Goal: Check status: Check status

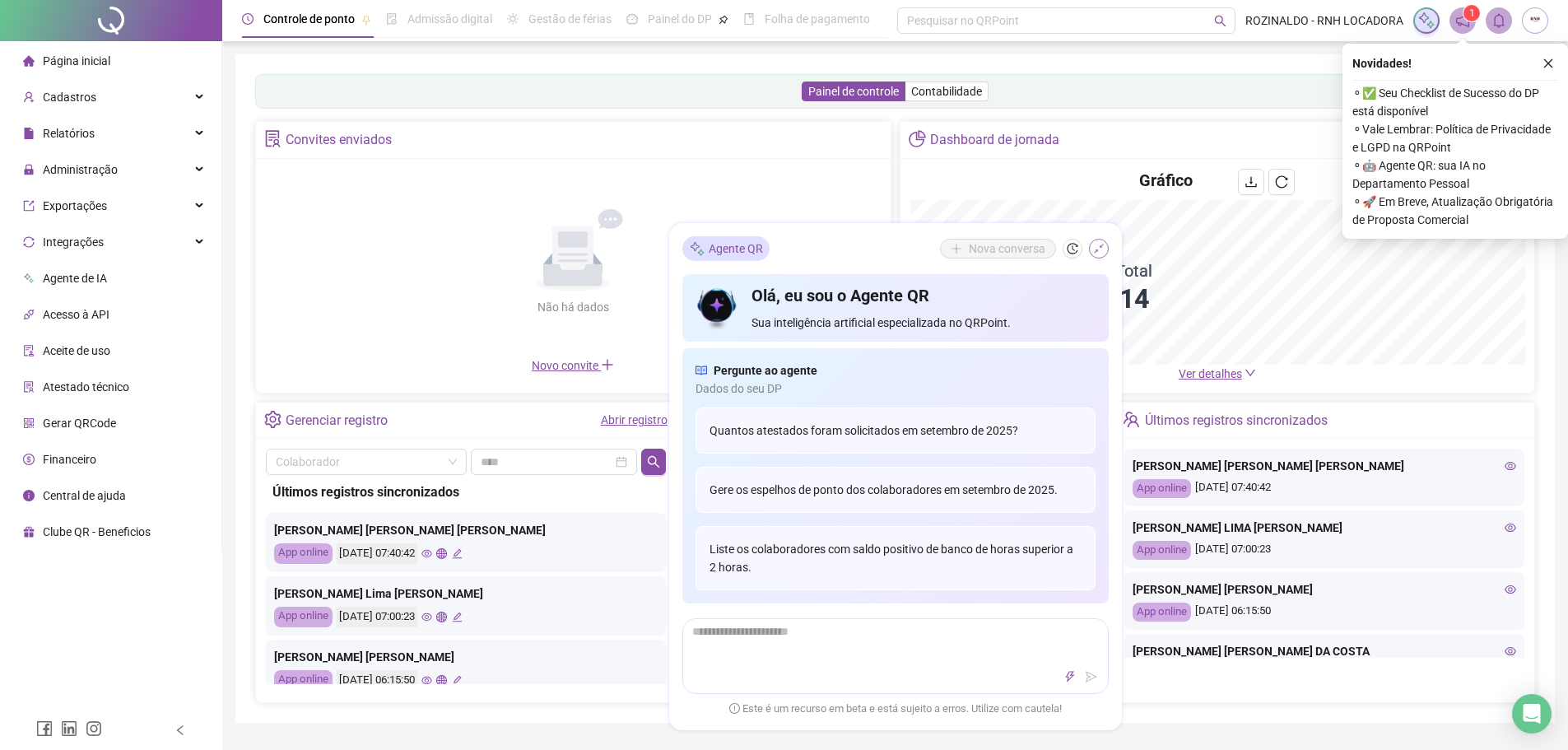
click at [1103, 249] on icon "shrink" at bounding box center [1099, 249] width 12 height 12
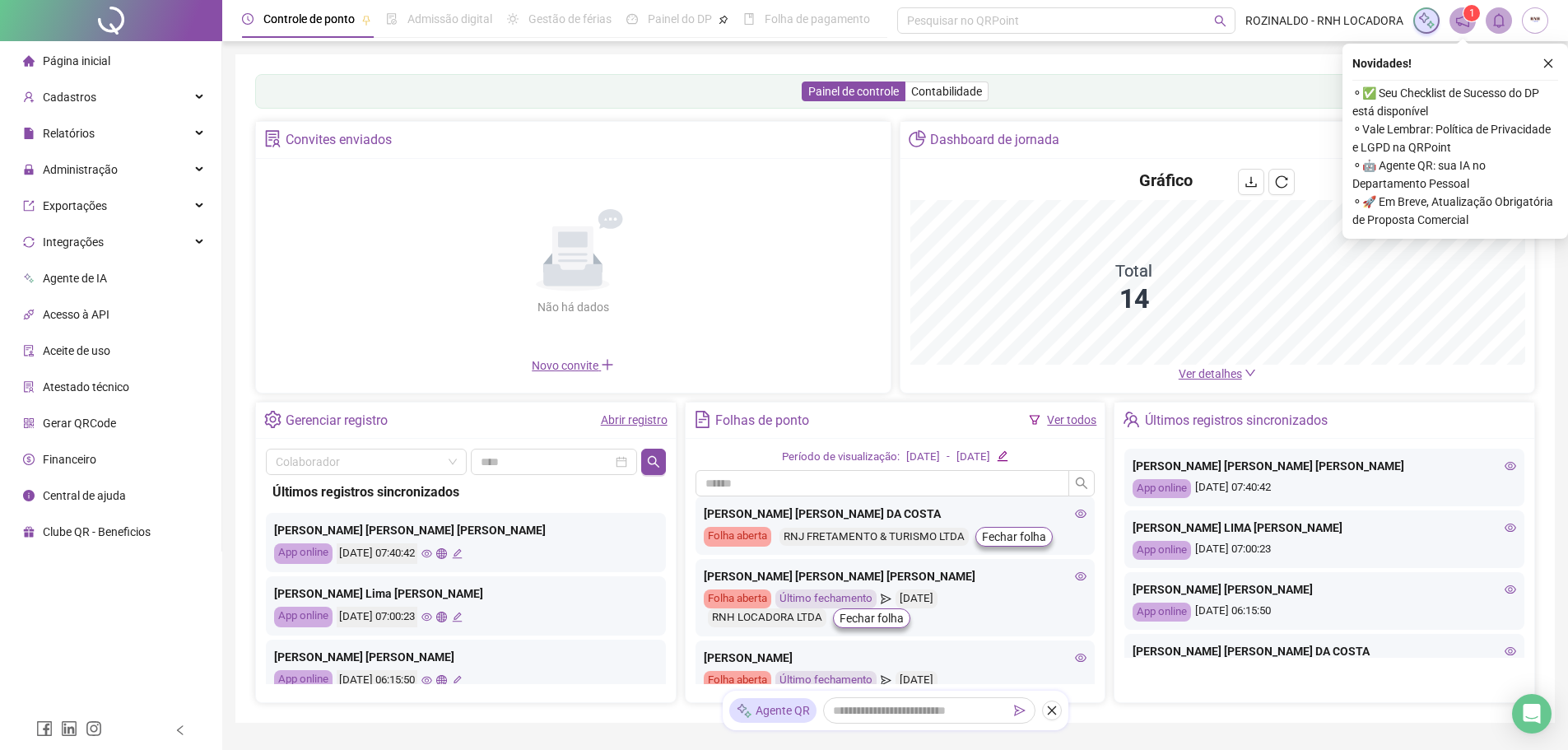
click at [642, 423] on link "Abrir registro" at bounding box center [634, 420] width 67 height 13
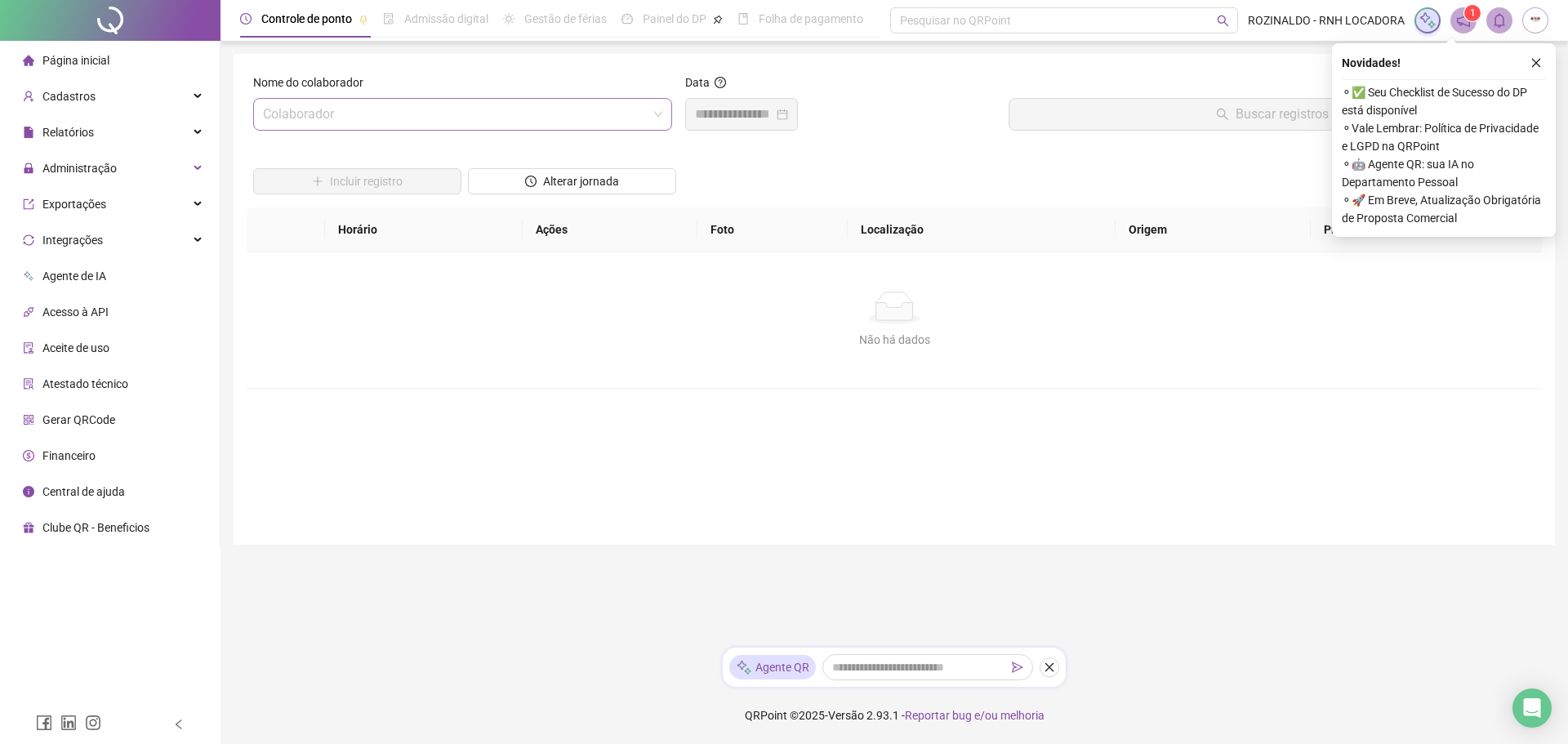
click at [659, 116] on span at bounding box center [462, 114] width 399 height 31
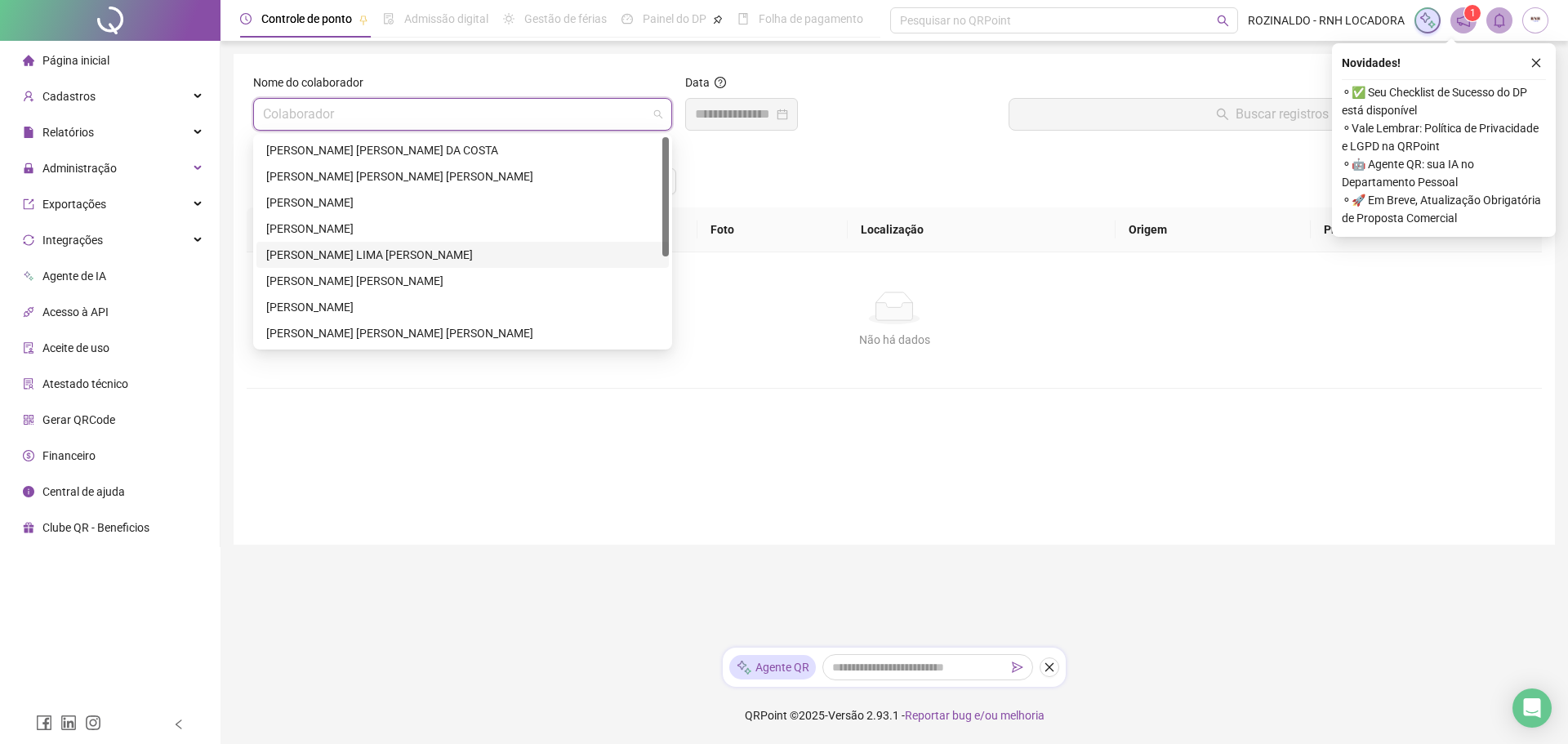
scroll to position [157, 0]
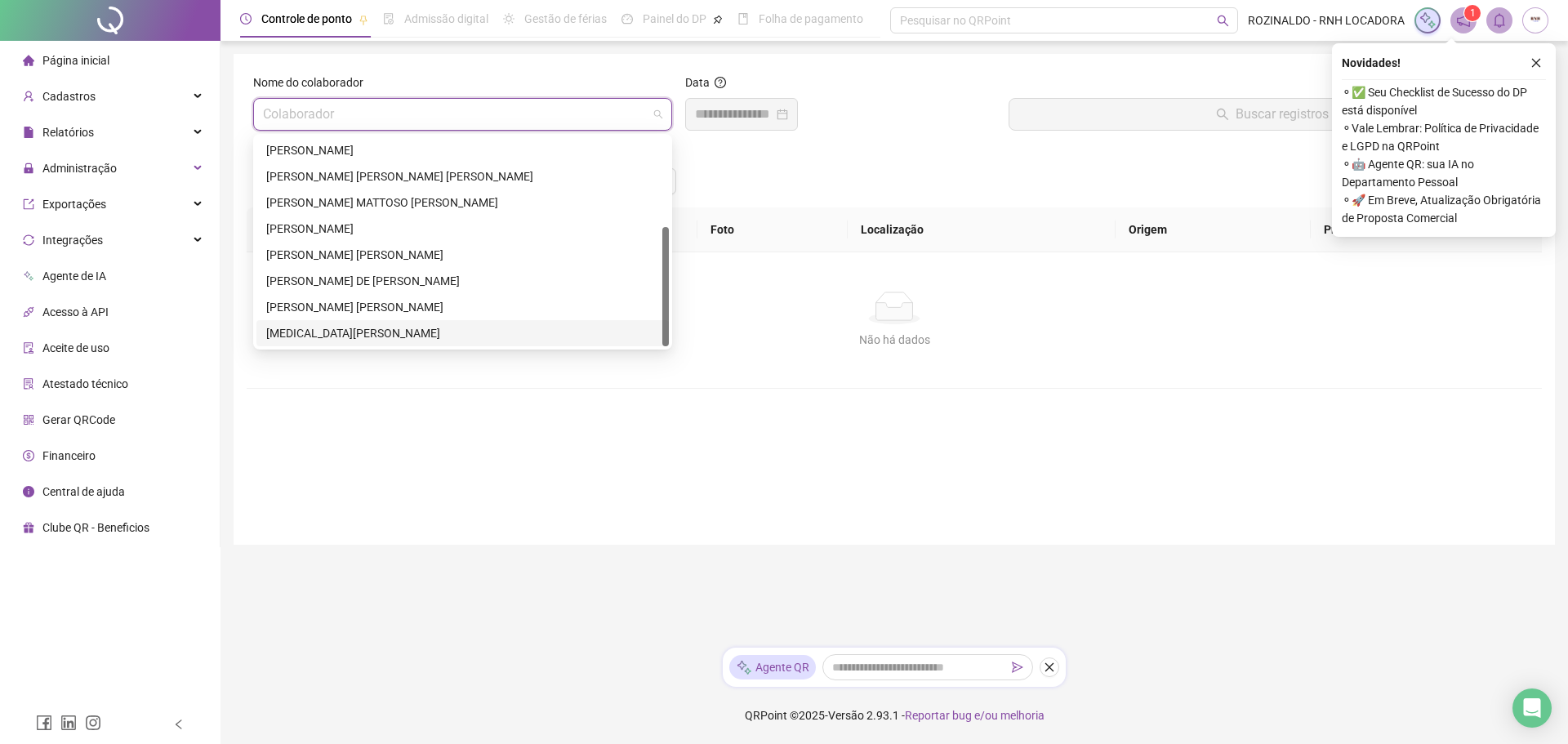
click at [409, 331] on div "[MEDICAL_DATA][PERSON_NAME]" at bounding box center [462, 333] width 393 height 18
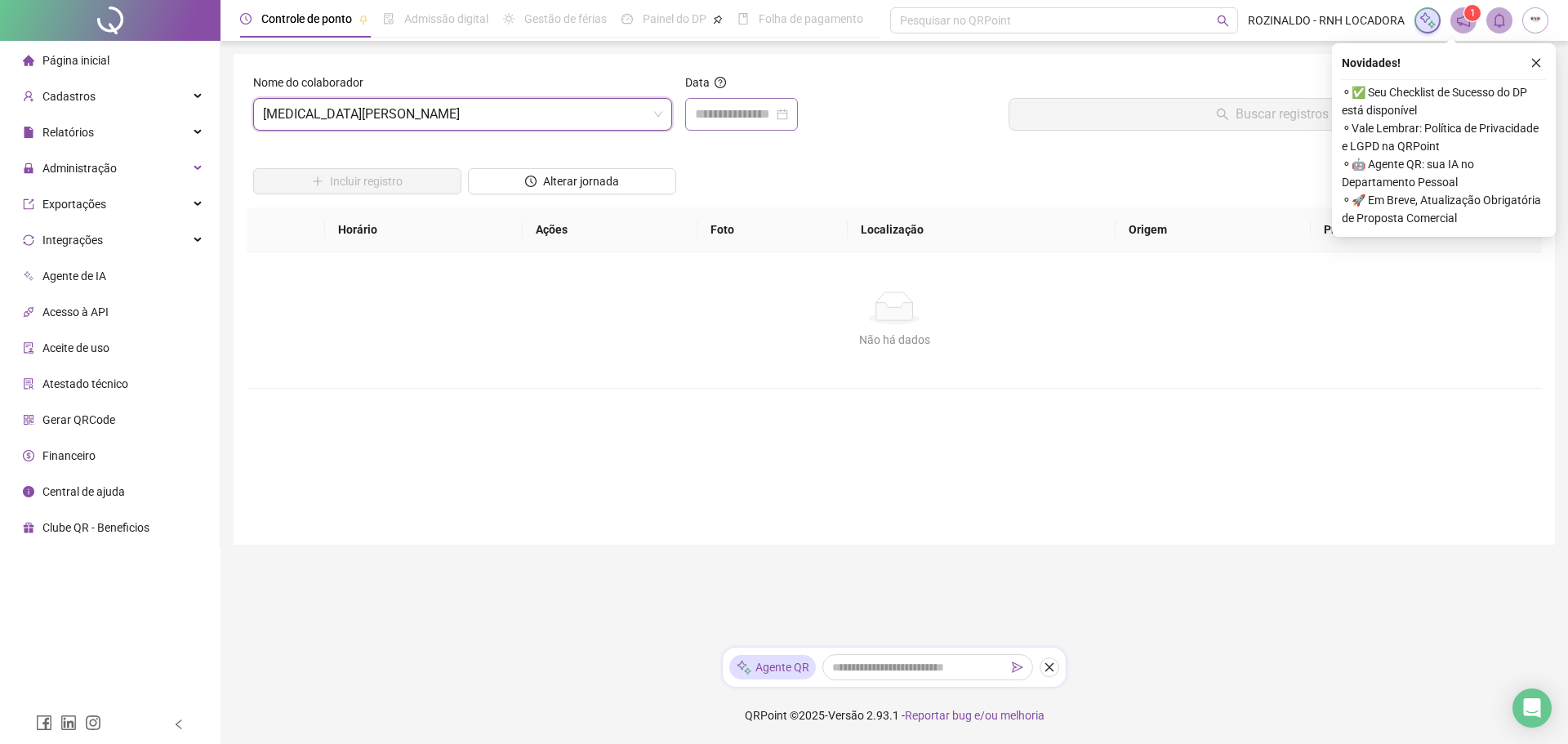
click at [798, 114] on div at bounding box center [742, 114] width 113 height 32
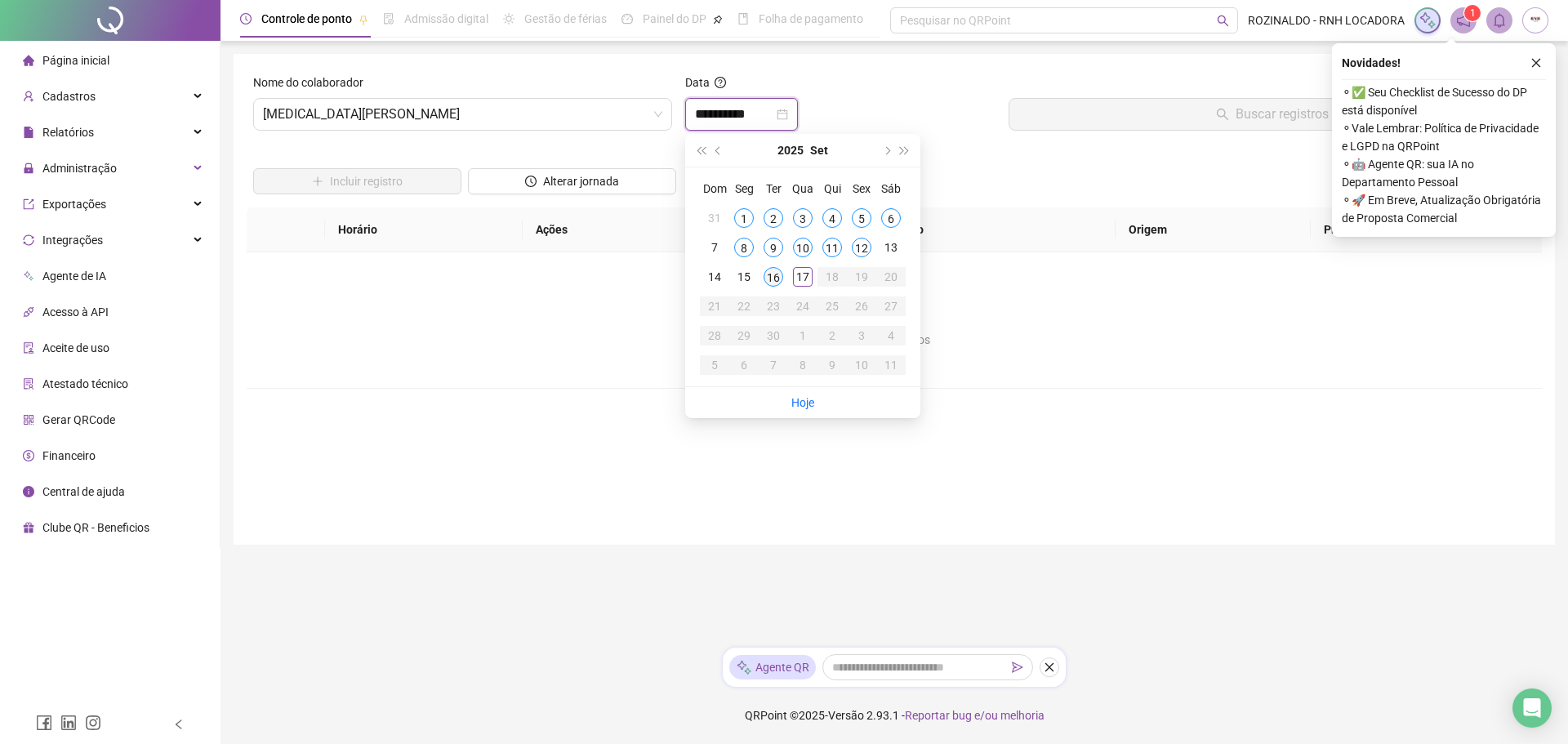
type input "**********"
click at [773, 280] on div "16" at bounding box center [773, 277] width 20 height 20
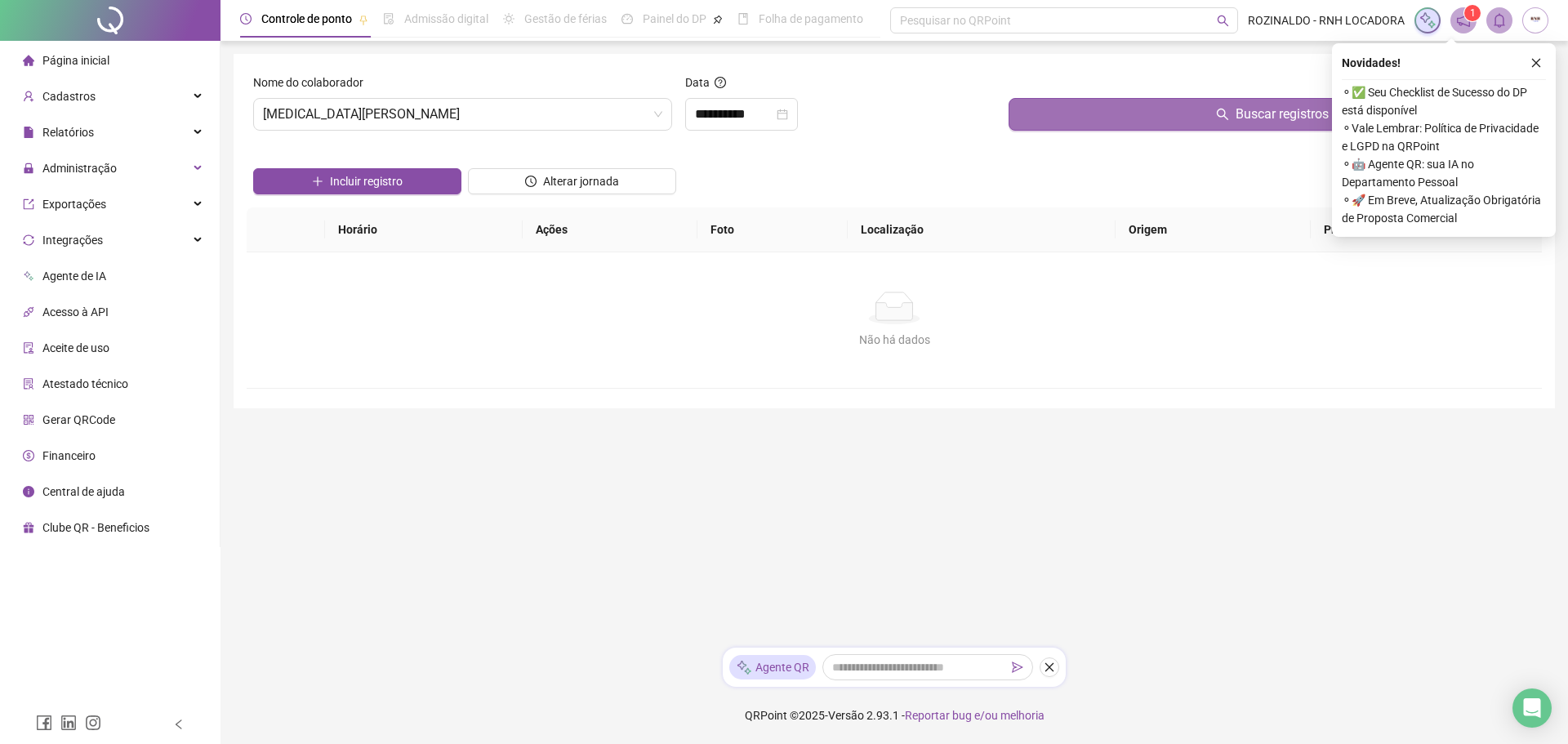
click at [1230, 119] on button "Buscar registros" at bounding box center [1272, 114] width 527 height 32
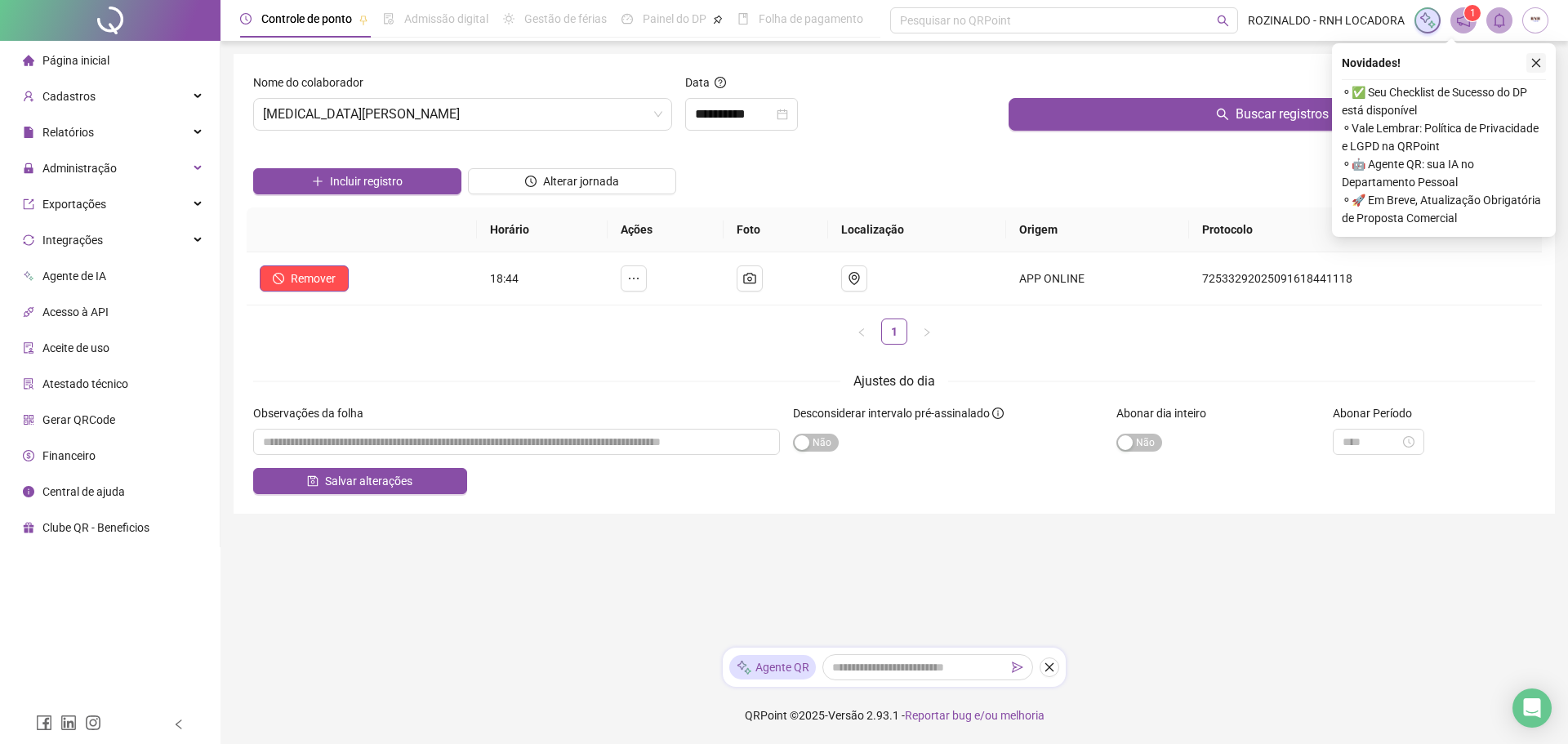
click at [1540, 65] on icon "close" at bounding box center [1537, 63] width 12 height 12
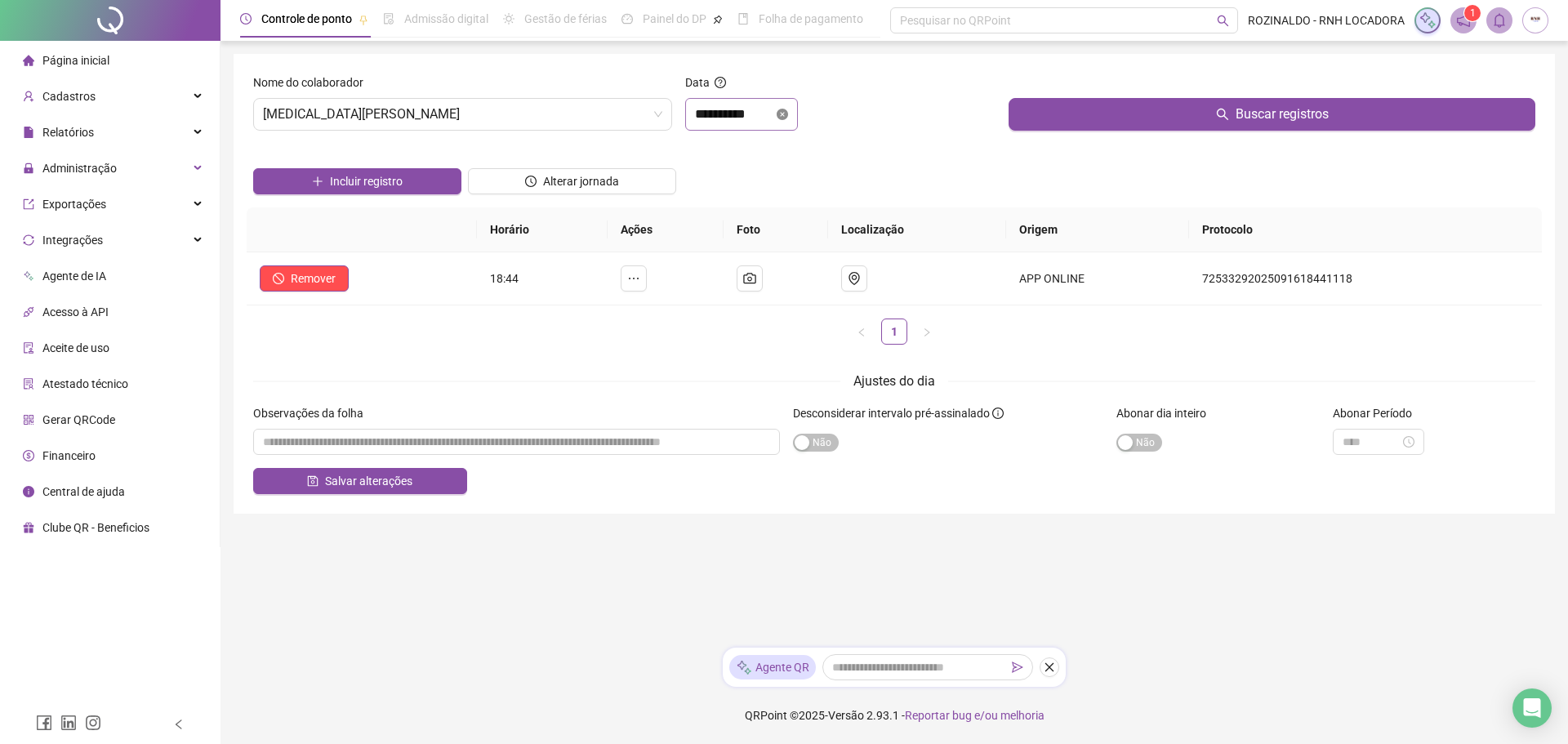
click at [788, 114] on icon "close-circle" at bounding box center [782, 114] width 12 height 12
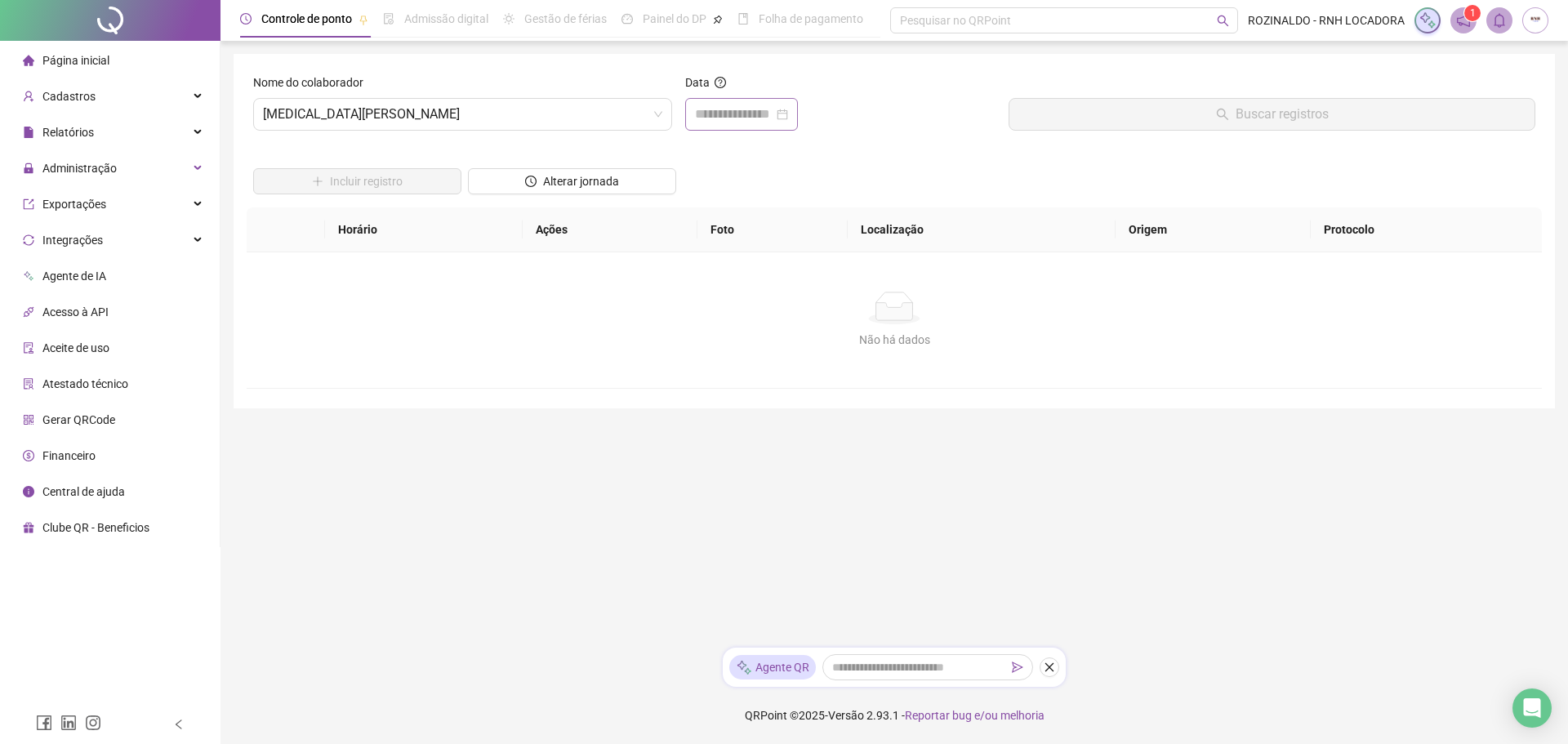
click at [788, 108] on div at bounding box center [742, 114] width 93 height 20
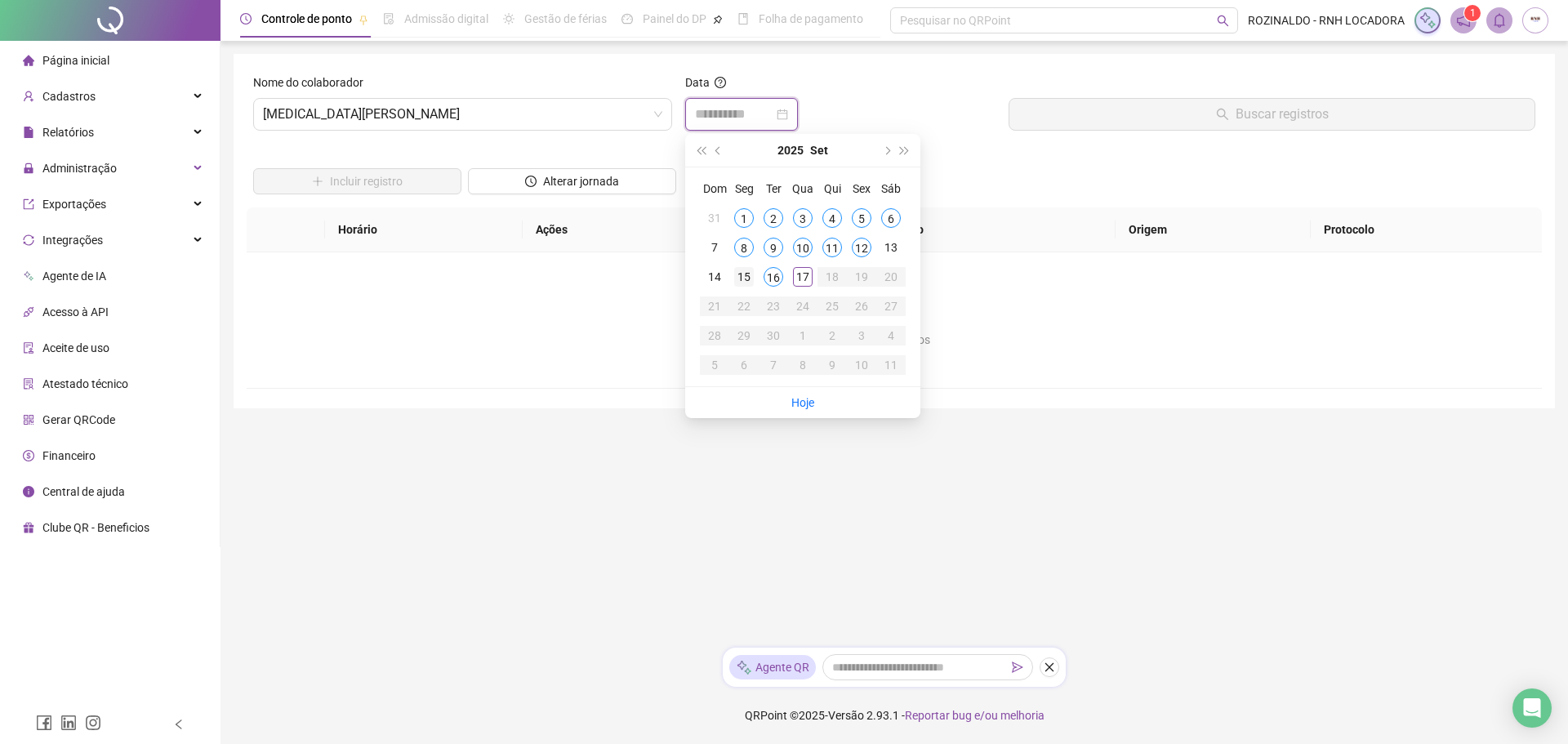
type input "**********"
click at [747, 277] on div "15" at bounding box center [744, 277] width 20 height 20
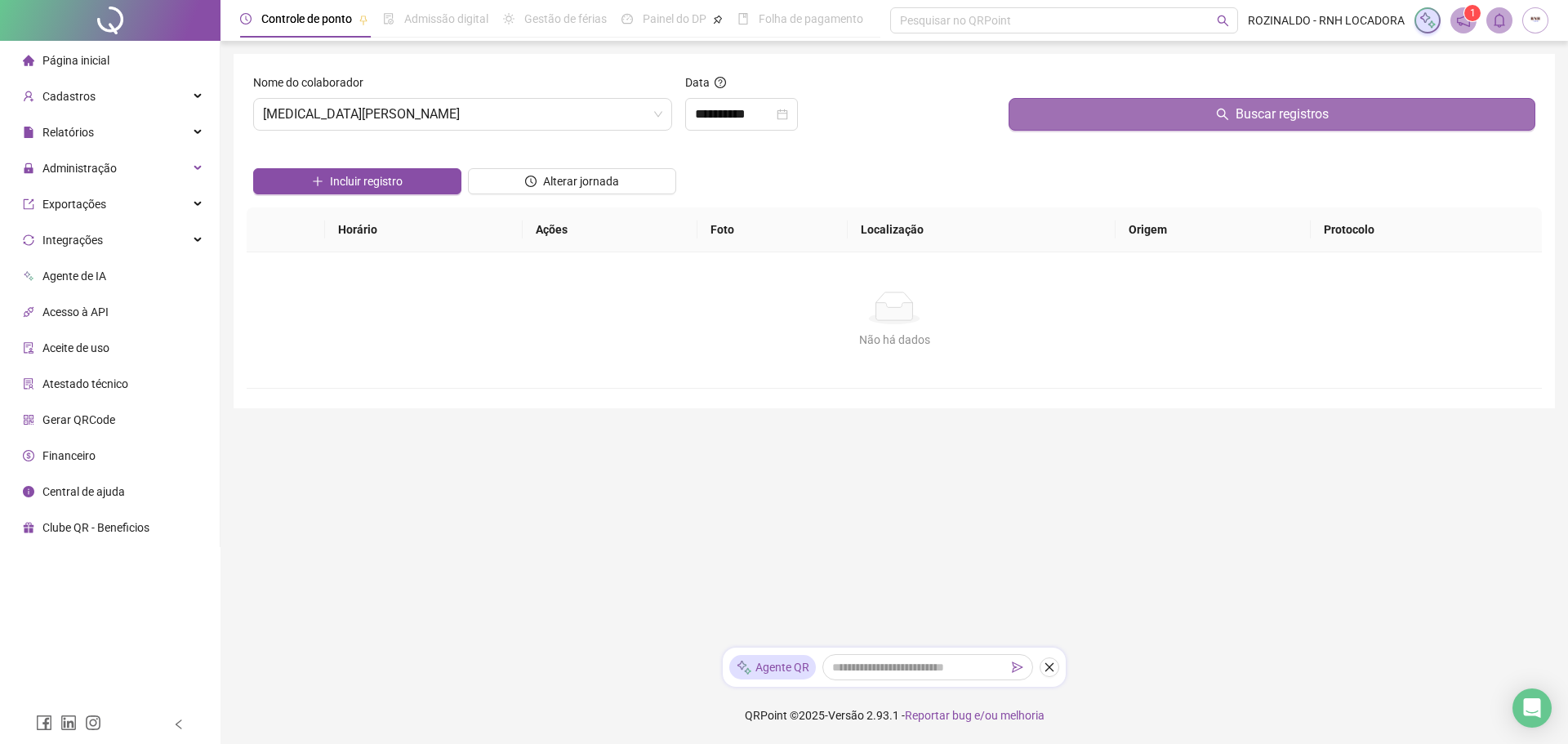
click at [1330, 109] on button "Buscar registros" at bounding box center [1272, 114] width 527 height 32
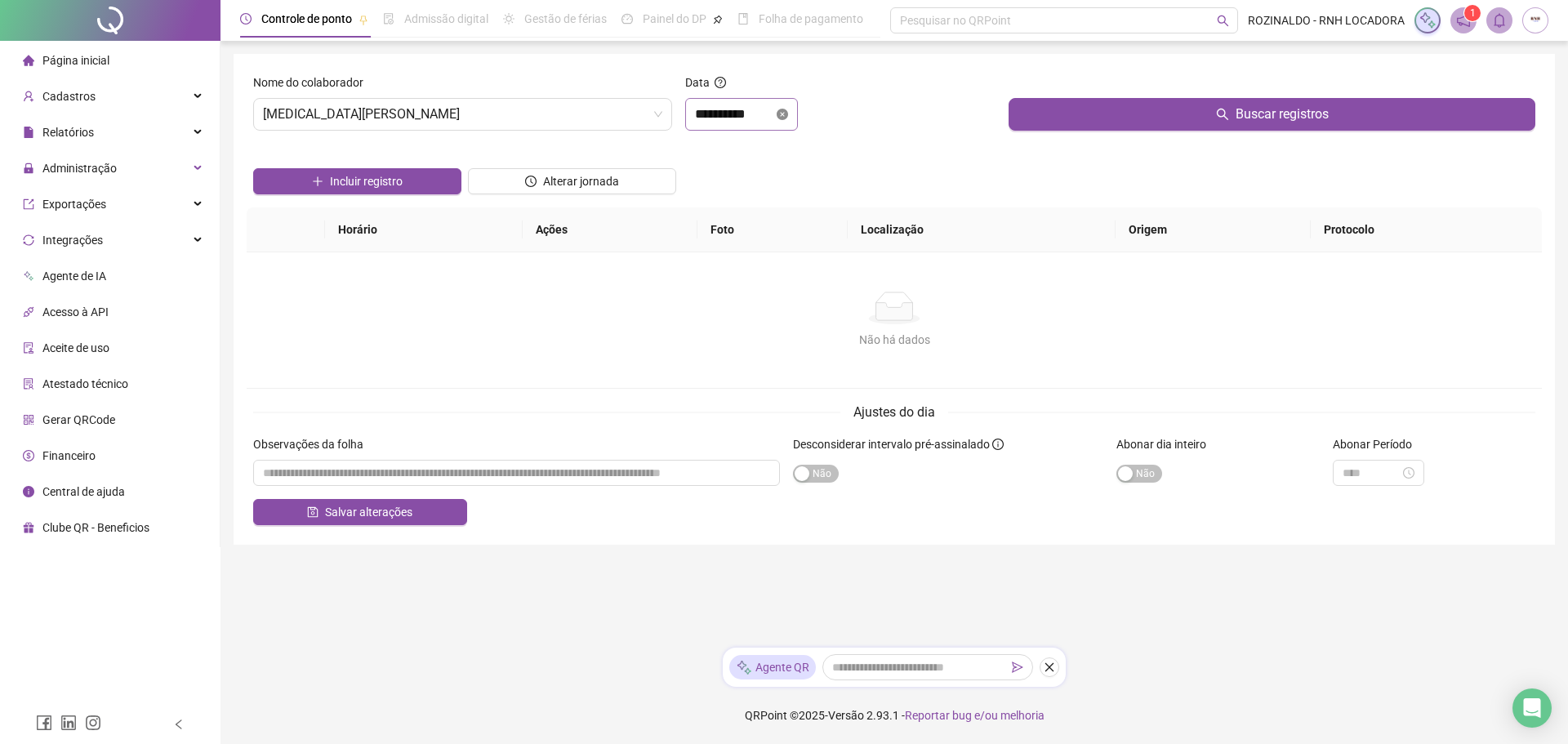
click at [788, 115] on icon "close-circle" at bounding box center [782, 114] width 12 height 12
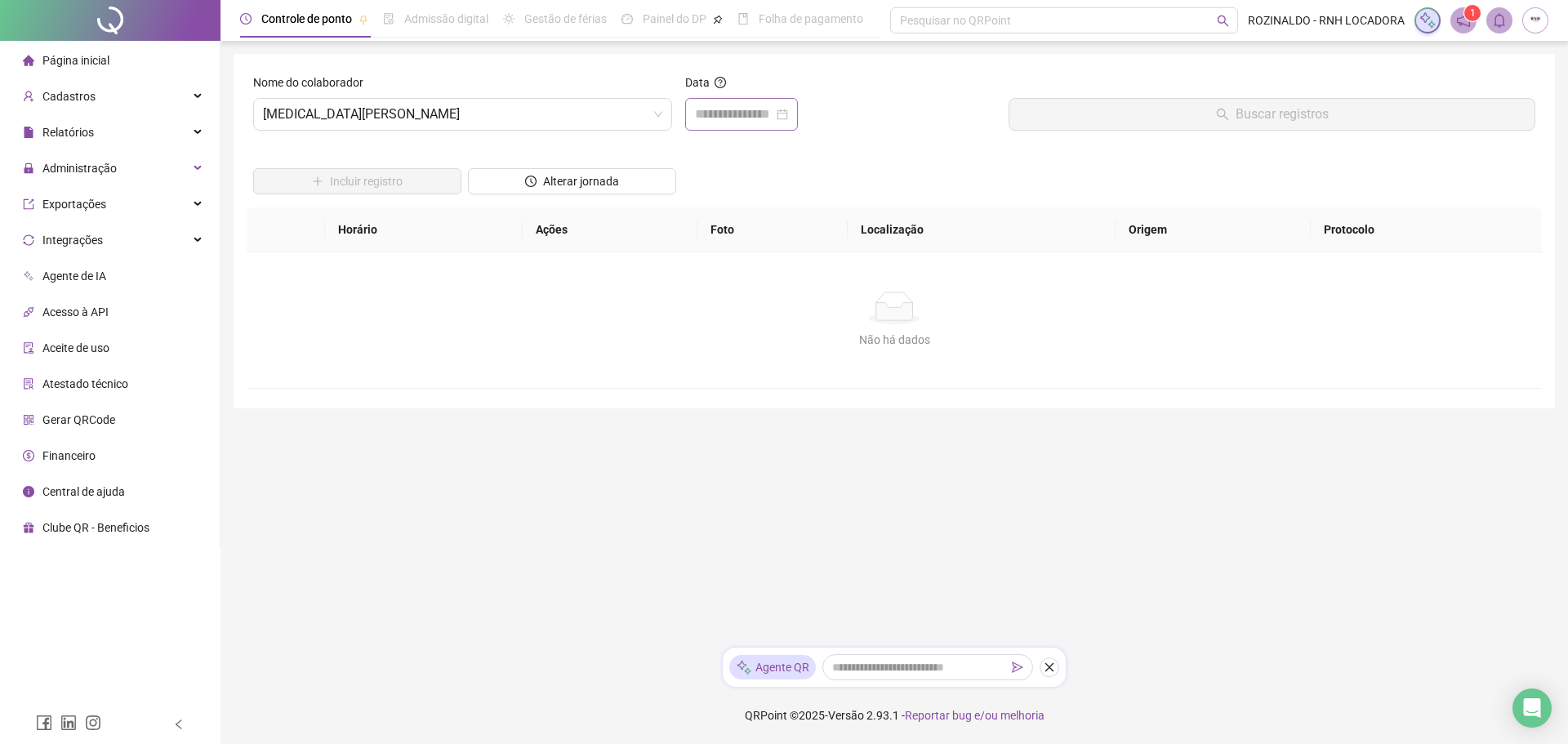
click at [788, 115] on div at bounding box center [742, 114] width 93 height 20
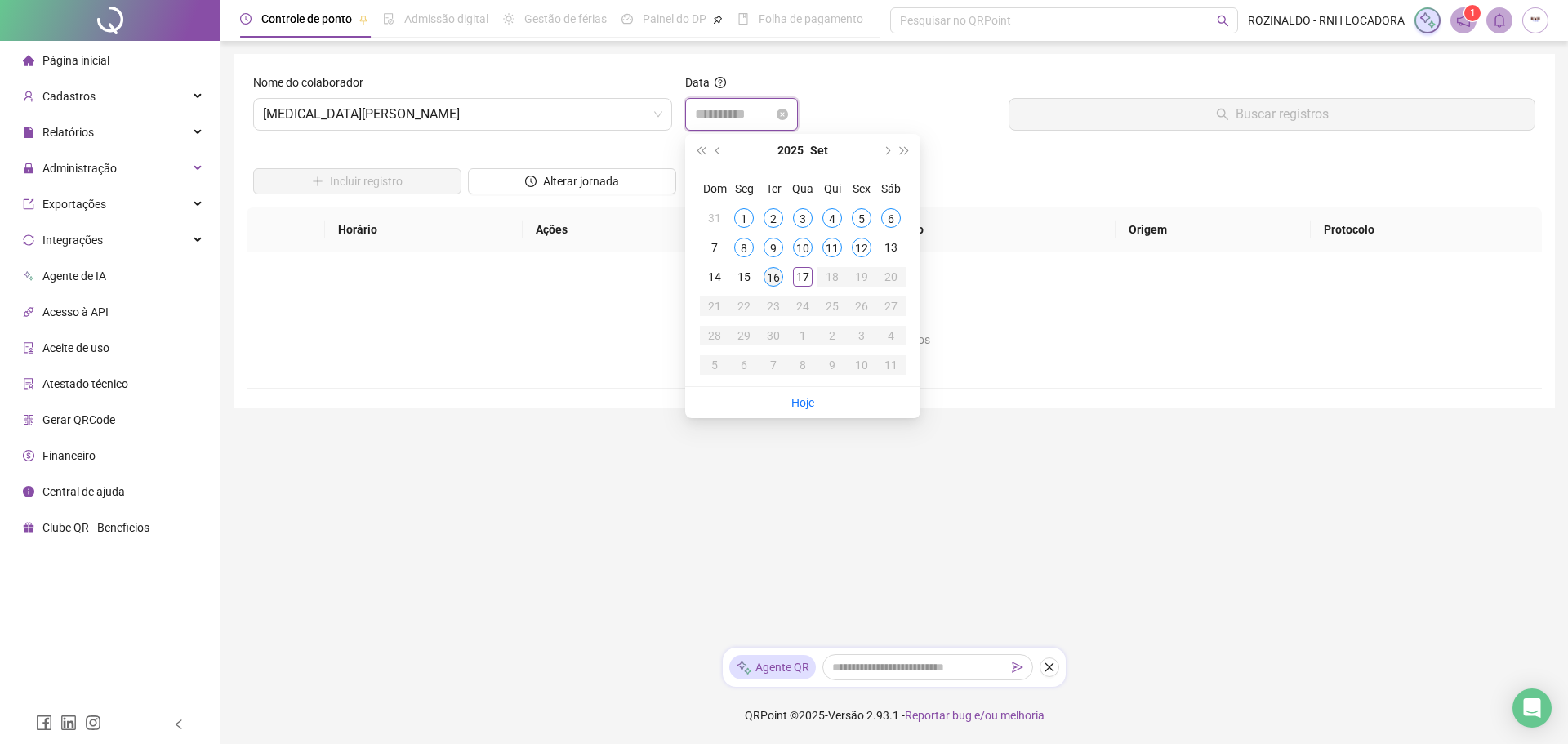
type input "**********"
click at [777, 274] on div "16" at bounding box center [773, 277] width 20 height 20
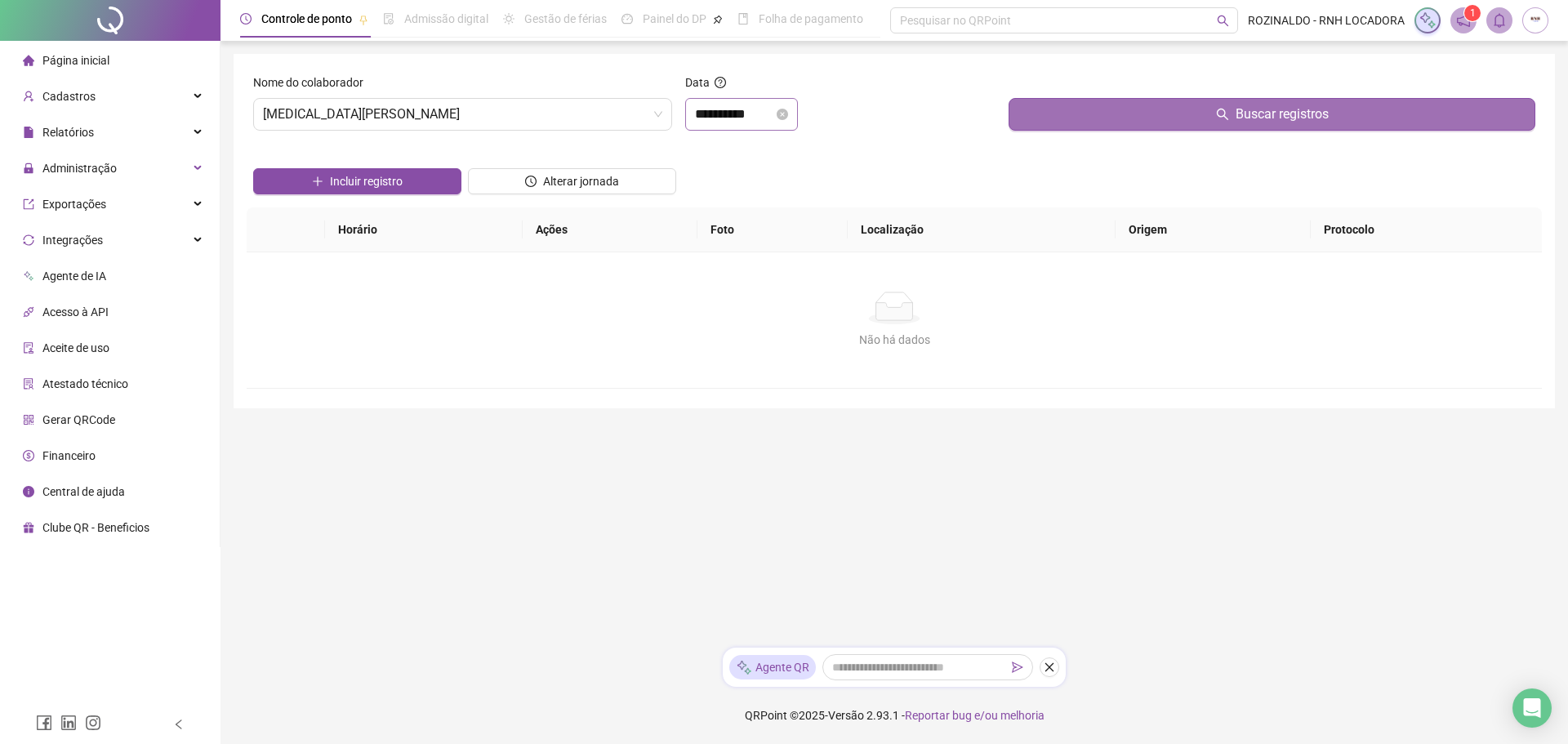
click at [1349, 108] on button "Buscar registros" at bounding box center [1272, 114] width 527 height 32
